Goal: Obtain resource: Obtain resource

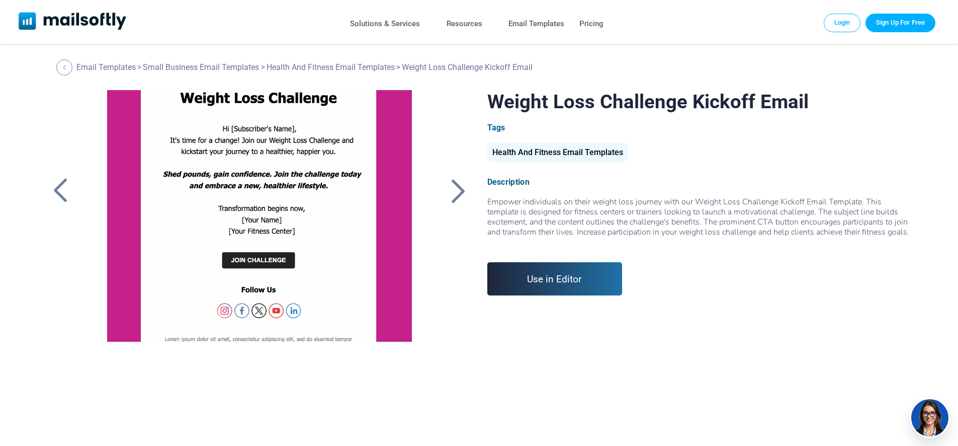
scroll to position [224, 0]
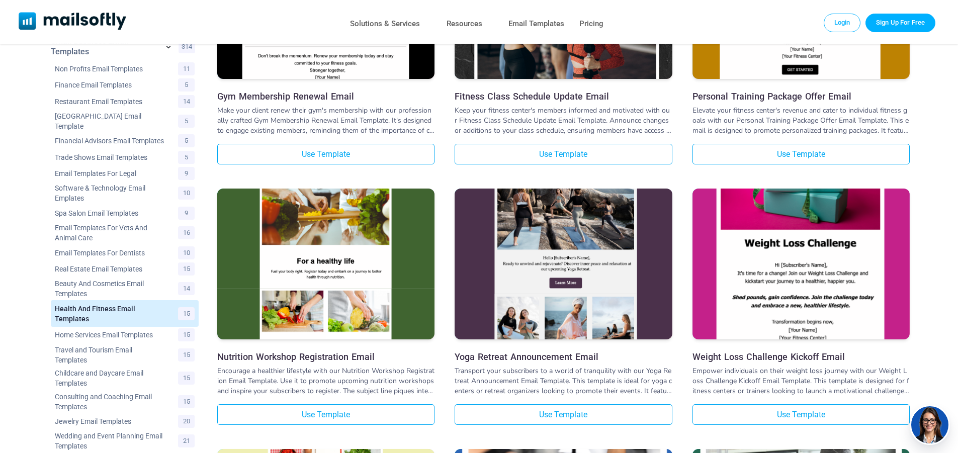
scroll to position [201, 0]
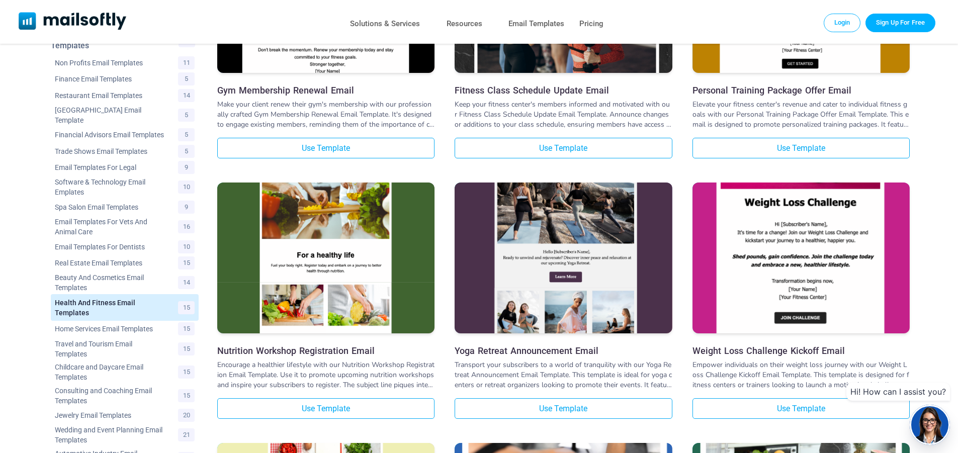
click at [792, 270] on img at bounding box center [800, 222] width 217 height 347
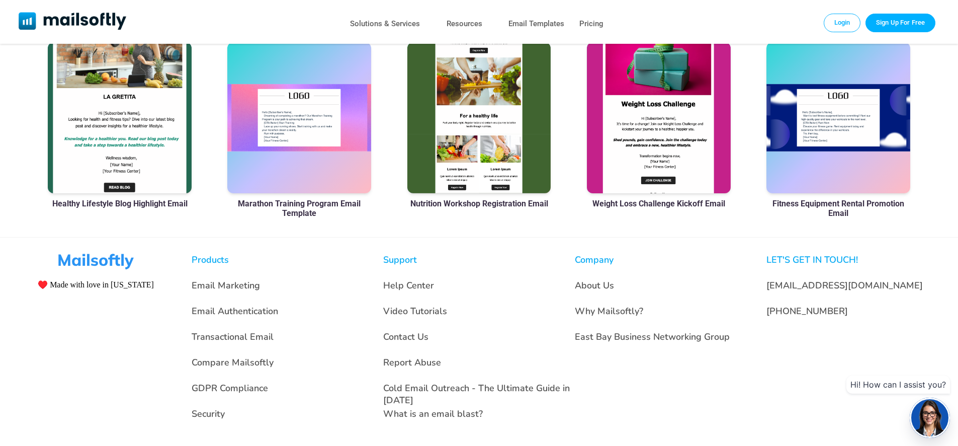
scroll to position [731, 0]
